Goal: Task Accomplishment & Management: Manage account settings

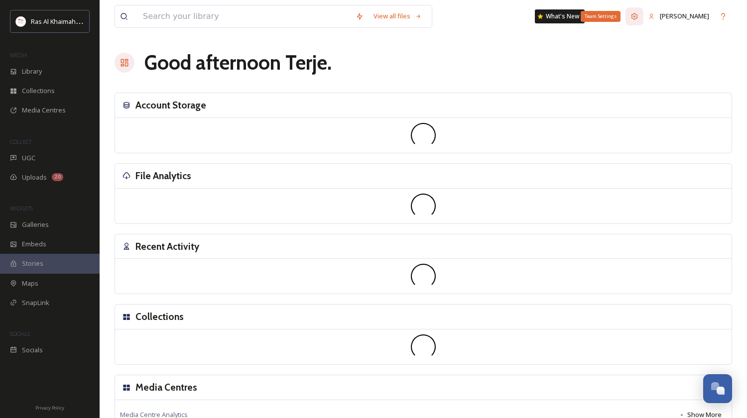
click at [639, 15] on icon at bounding box center [635, 16] width 8 height 8
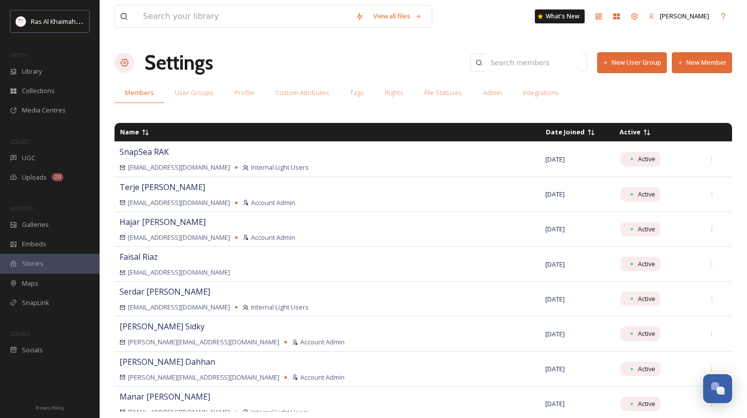
click at [533, 62] on input at bounding box center [533, 63] width 97 height 20
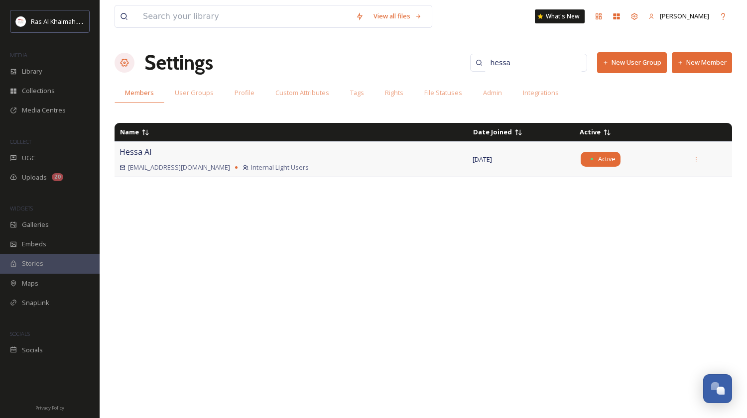
type input "hessa"
click at [598, 159] on span "Active" at bounding box center [606, 158] width 17 height 9
click at [129, 154] on span "Hessa Al" at bounding box center [136, 151] width 32 height 11
click at [251, 165] on span "Internal Light Users" at bounding box center [280, 167] width 58 height 9
click at [193, 95] on span "User Groups" at bounding box center [194, 92] width 39 height 9
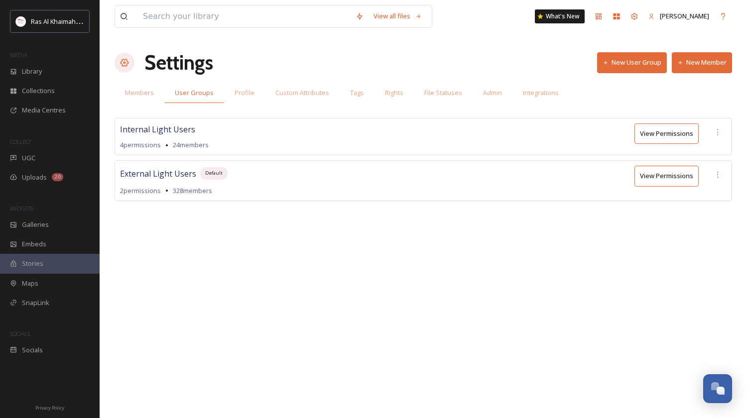
click at [664, 135] on button "View Permissions" at bounding box center [667, 134] width 64 height 20
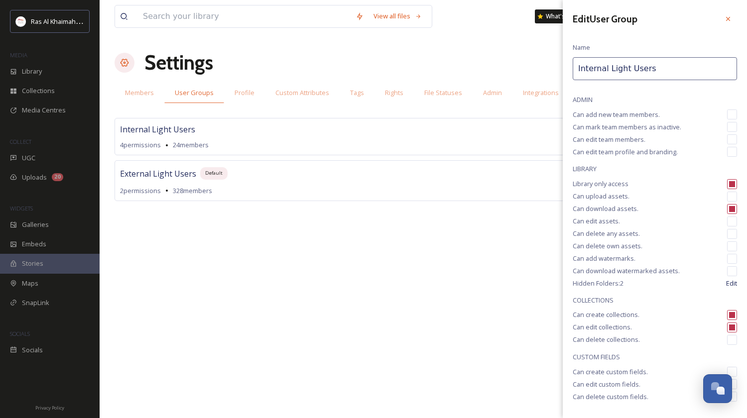
click at [729, 19] on icon at bounding box center [728, 19] width 8 height 8
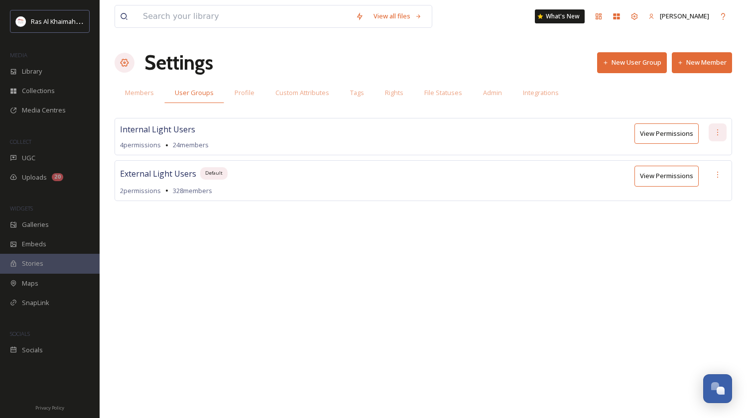
click at [712, 134] on div at bounding box center [718, 133] width 18 height 18
click at [675, 155] on span "Edit Permissions" at bounding box center [684, 153] width 50 height 9
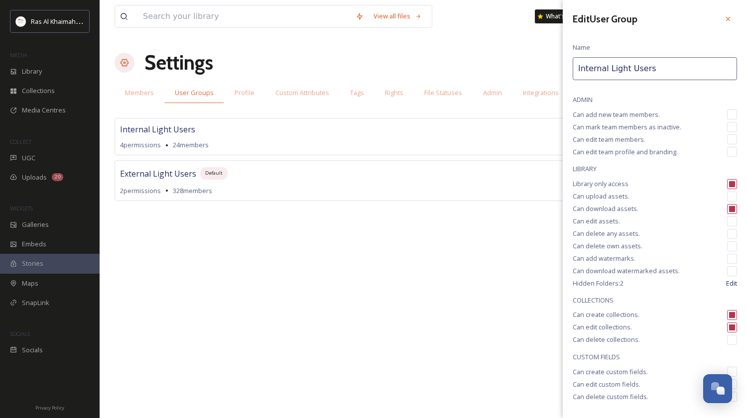
click at [731, 20] on icon at bounding box center [728, 19] width 8 height 8
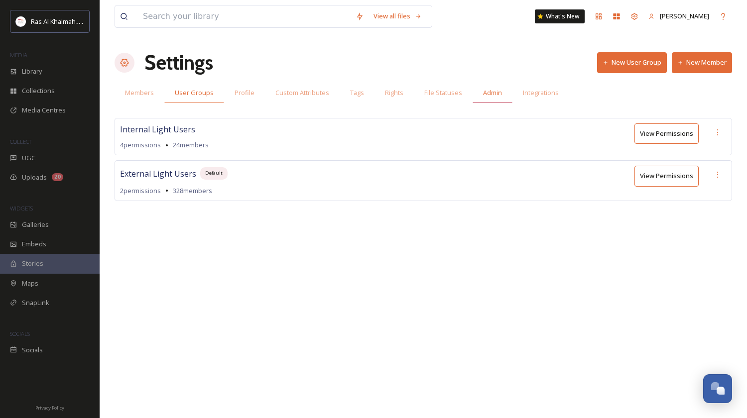
click at [488, 94] on span "Admin" at bounding box center [492, 92] width 19 height 9
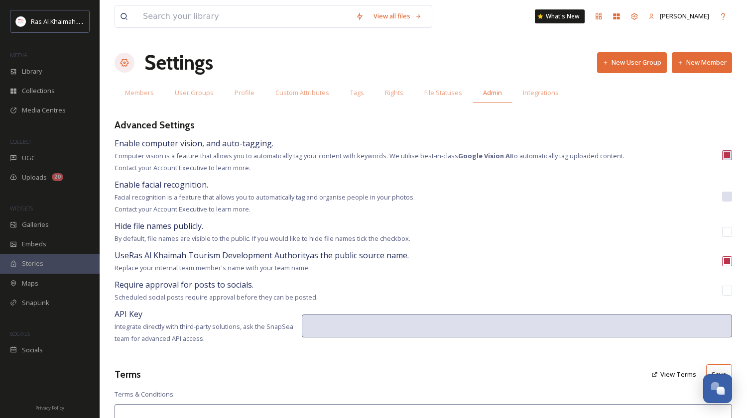
type textarea "Ras Al Khaimah Tourism Development Authority contacts social media users to req…"
type textarea "Lor ipsumd sitam co Adi El Seddoei Tempori Utlaboreetd Magnaaliq eni adm veniam…"
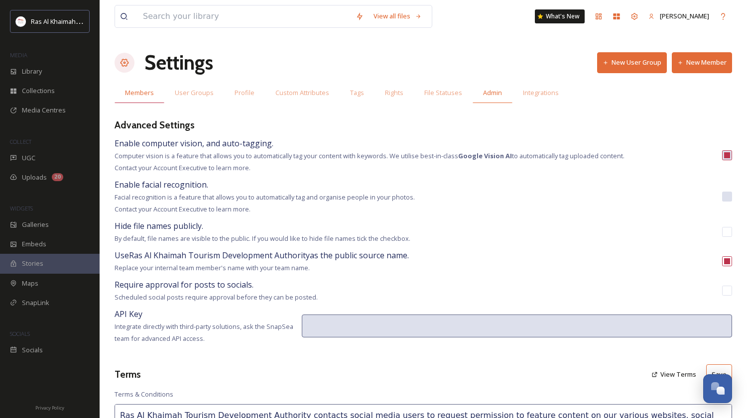
click at [144, 94] on span "Members" at bounding box center [139, 92] width 29 height 9
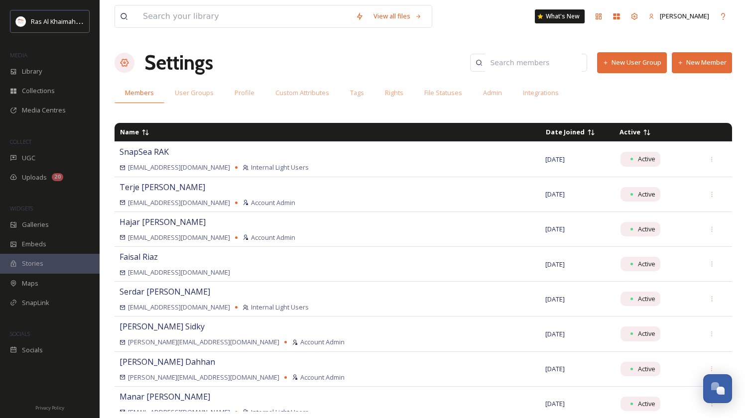
click at [531, 63] on input at bounding box center [533, 63] width 97 height 20
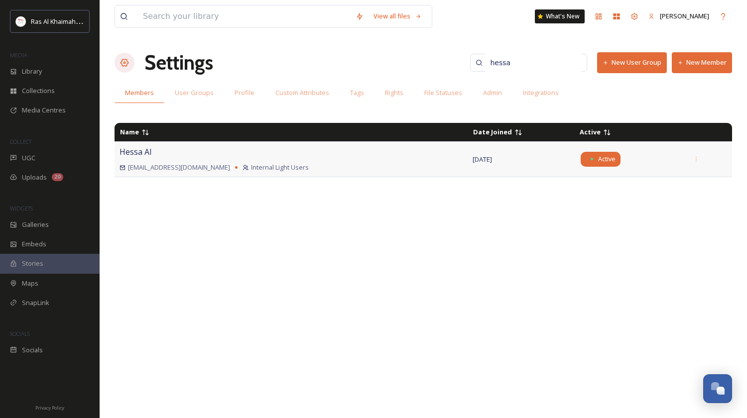
type input "hessa"
click at [581, 159] on div "Active" at bounding box center [601, 159] width 40 height 14
click at [251, 164] on span "Internal Light Users" at bounding box center [280, 167] width 58 height 9
click at [499, 94] on span "Admin" at bounding box center [492, 92] width 19 height 9
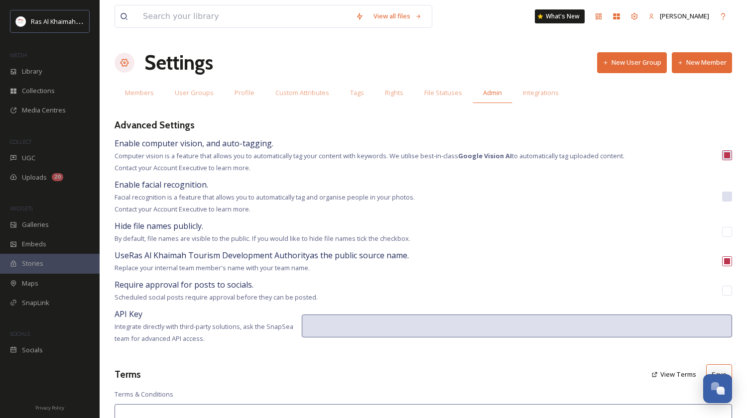
type textarea "Ras Al Khaimah Tourism Development Authority contacts social media users to req…"
type textarea "Lor ipsumd sitam co Adi El Seddoei Tempori Utlaboreetd Magnaaliq eni adm veniam…"
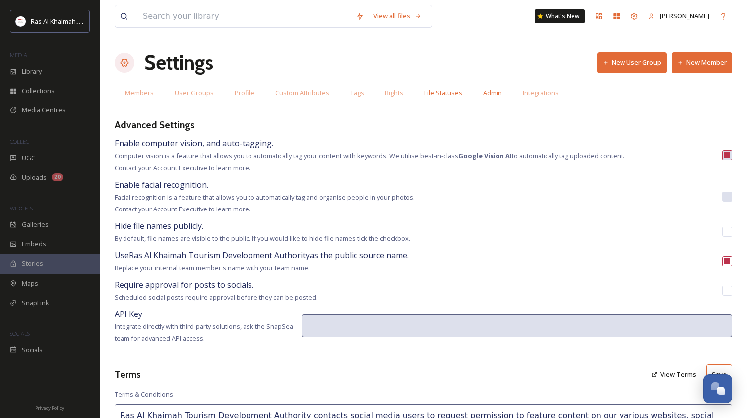
click at [450, 97] on span "File Statuses" at bounding box center [443, 92] width 38 height 9
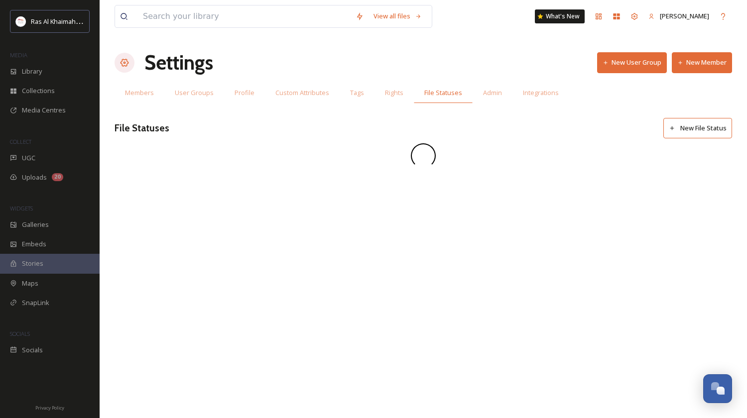
click at [399, 93] on span "Rights" at bounding box center [394, 92] width 18 height 9
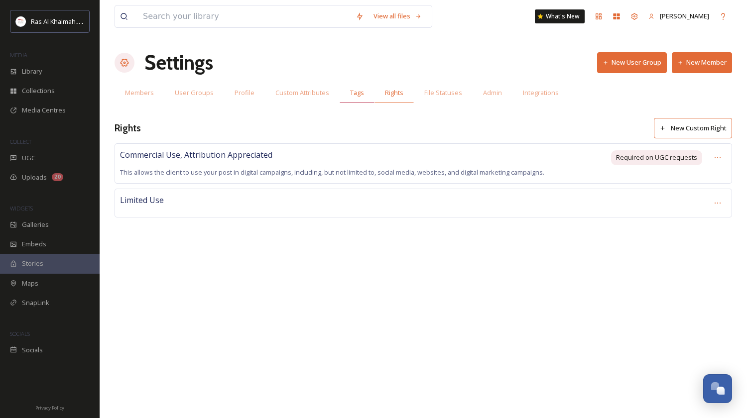
click at [357, 94] on span "Tags" at bounding box center [357, 92] width 14 height 9
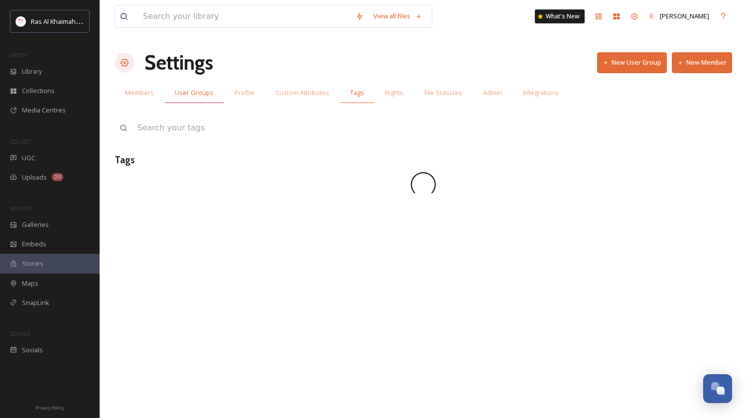
click at [207, 97] on span "User Groups" at bounding box center [194, 92] width 39 height 9
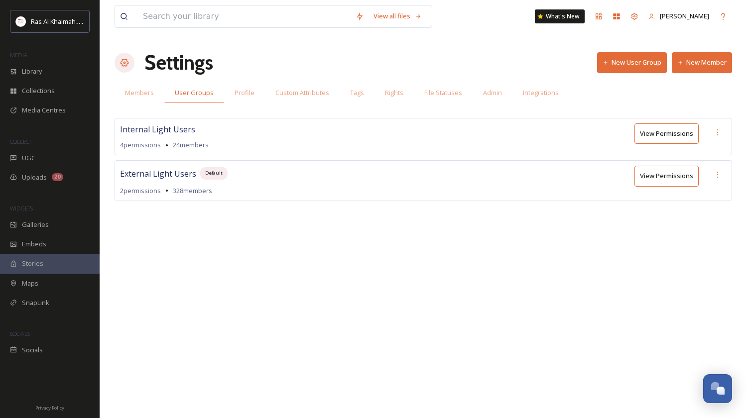
click at [673, 137] on button "View Permissions" at bounding box center [667, 134] width 64 height 20
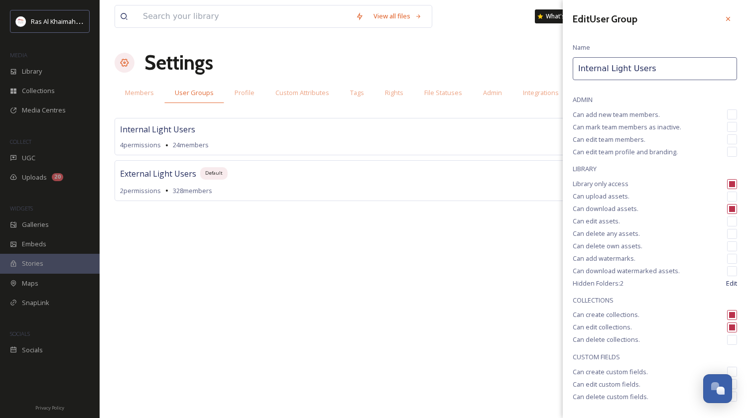
click at [731, 16] on icon at bounding box center [728, 19] width 8 height 8
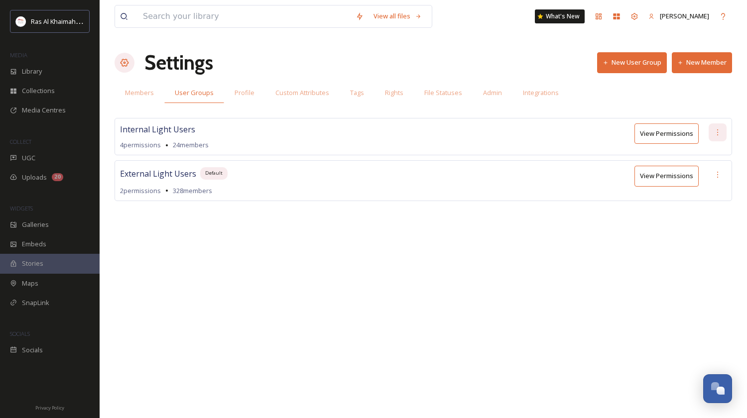
click at [714, 134] on icon at bounding box center [718, 133] width 8 height 8
click at [668, 154] on span "Edit Permissions" at bounding box center [684, 153] width 50 height 9
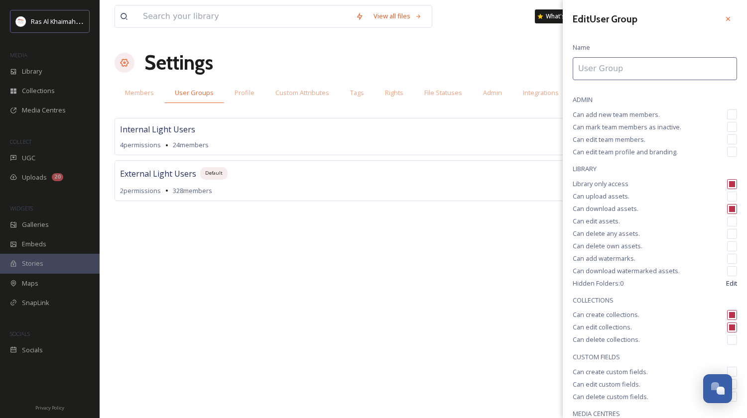
type input "Internal Light Users"
checkbox input "true"
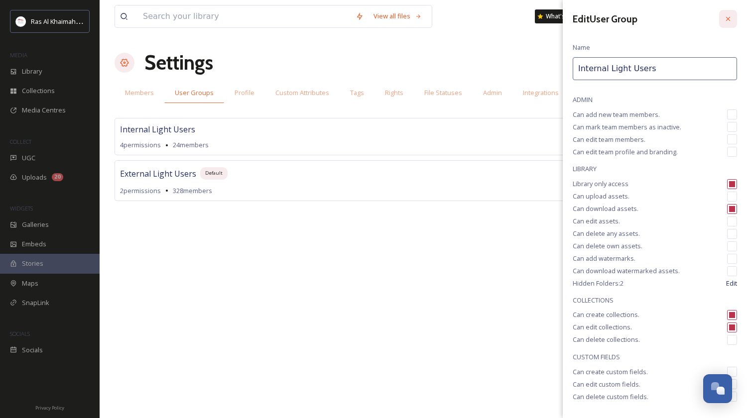
click at [729, 20] on icon at bounding box center [728, 19] width 8 height 8
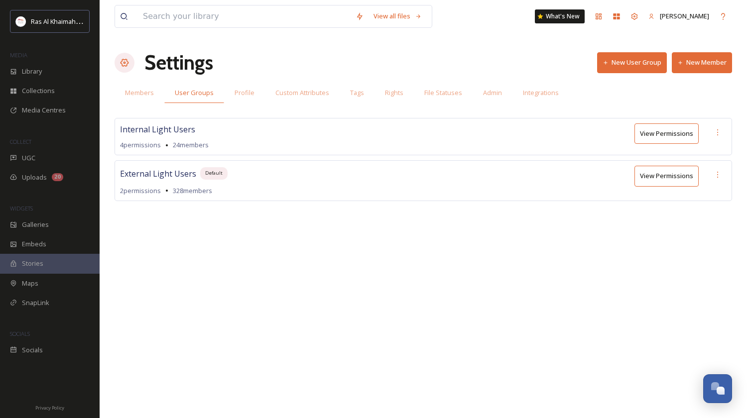
click at [310, 303] on div "View all files What's New [PERSON_NAME] Settings New User Group New Member Memb…" at bounding box center [424, 209] width 648 height 418
click at [691, 62] on button "New Member" at bounding box center [702, 62] width 60 height 20
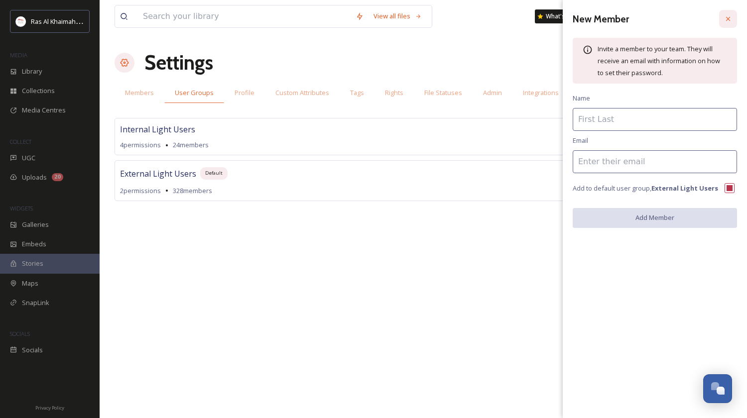
click at [729, 16] on icon at bounding box center [728, 19] width 8 height 8
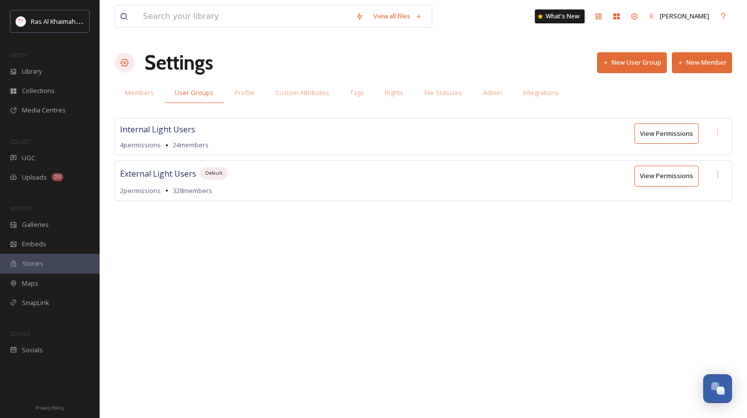
click at [372, 245] on div "View all files What's New [PERSON_NAME] Settings New User Group New Member Memb…" at bounding box center [424, 209] width 648 height 418
